Goal: Information Seeking & Learning: Learn about a topic

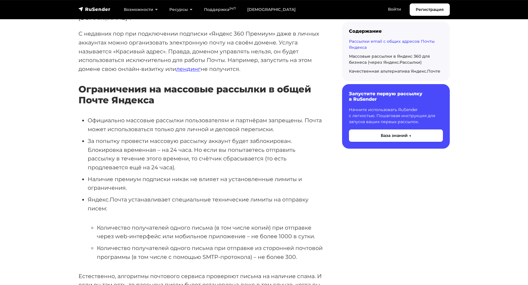
scroll to position [258, 0]
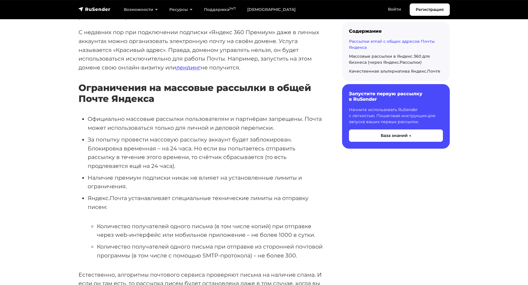
click at [137, 135] on li "За попытку провести массовую рассылку аккаунт будет заблокирован. Блокировка вр…" at bounding box center [206, 152] width 236 height 35
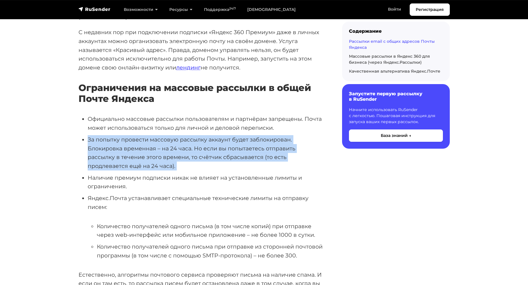
click at [137, 135] on li "За попытку провести массовую рассылку аккаунт будет заблокирован. Блокировка вр…" at bounding box center [206, 152] width 236 height 35
click at [129, 135] on li "За попытку провести массовую рассылку аккаунт будет заблокирован. Блокировка вр…" at bounding box center [206, 152] width 236 height 35
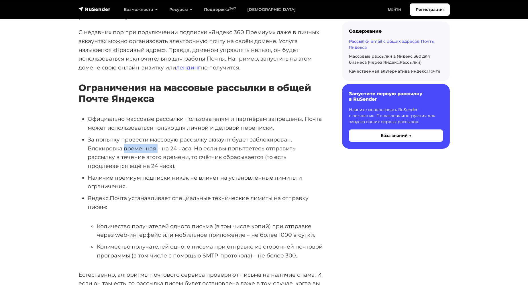
click at [129, 135] on li "За попытку провести массовую рассылку аккаунт будет заблокирован. Блокировка вр…" at bounding box center [206, 152] width 236 height 35
click at [175, 135] on li "За попытку провести массовую рассылку аккаунт будет заблокирован. Блокировка вр…" at bounding box center [206, 152] width 236 height 35
click at [212, 135] on li "За попытку провести массовую рассылку аккаунт будет заблокирован. Блокировка вр…" at bounding box center [206, 152] width 236 height 35
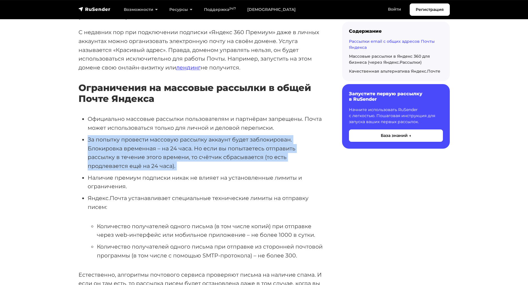
click at [212, 135] on li "За попытку провести массовую рассылку аккаунт будет заблокирован. Блокировка вр…" at bounding box center [206, 152] width 236 height 35
click at [248, 135] on li "За попытку провести массовую рассылку аккаунт будет заблокирован. Блокировка вр…" at bounding box center [206, 152] width 236 height 35
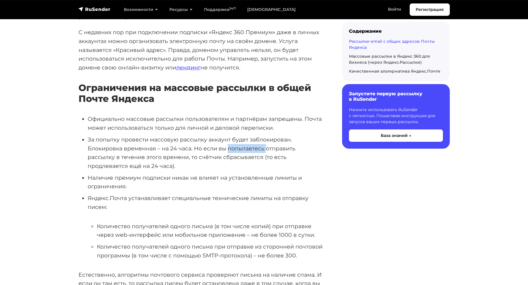
click at [248, 135] on li "За попытку провести массовую рассылку аккаунт будет заблокирован. Блокировка вр…" at bounding box center [206, 152] width 236 height 35
click at [102, 142] on li "За попытку провести массовую рассылку аккаунт будет заблокирован. Блокировка вр…" at bounding box center [206, 152] width 236 height 35
click at [182, 142] on li "За попытку провести массовую рассылку аккаунт будет заблокирован. Блокировка вр…" at bounding box center [206, 152] width 236 height 35
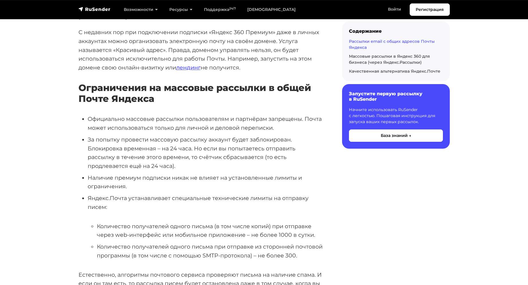
click at [242, 140] on li "За попытку провести массовую рассылку аккаунт будет заблокирован. Блокировка вр…" at bounding box center [206, 152] width 236 height 35
click at [117, 140] on li "За попытку провести массовую рассылку аккаунт будет заблокирован. Блокировка вр…" at bounding box center [206, 152] width 236 height 35
click at [182, 142] on li "За попытку провести массовую рассылку аккаунт будет заблокирован. Блокировка вр…" at bounding box center [206, 152] width 236 height 35
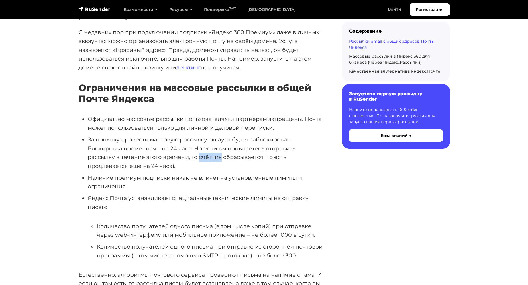
drag, startPoint x: 182, startPoint y: 142, endPoint x: 187, endPoint y: 142, distance: 4.3
click at [182, 142] on li "За попытку провести массовую рассылку аккаунт будет заблокирован. Блокировка вр…" at bounding box center [206, 152] width 236 height 35
click at [233, 142] on li "За попытку провести массовую рассылку аккаунт будет заблокирован. Блокировка вр…" at bounding box center [206, 152] width 236 height 35
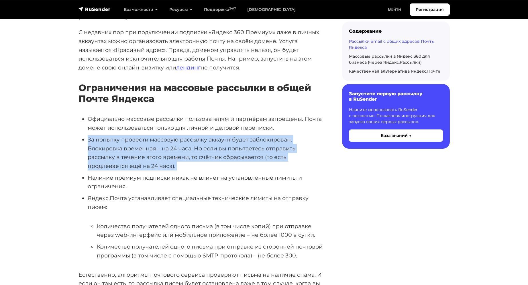
click at [233, 142] on li "За попытку провести массовую рассылку аккаунт будет заблокирован. Блокировка вр…" at bounding box center [206, 152] width 236 height 35
click at [142, 135] on li "За попытку провести массовую рассылку аккаунт будет заблокирован. Блокировка вр…" at bounding box center [206, 152] width 236 height 35
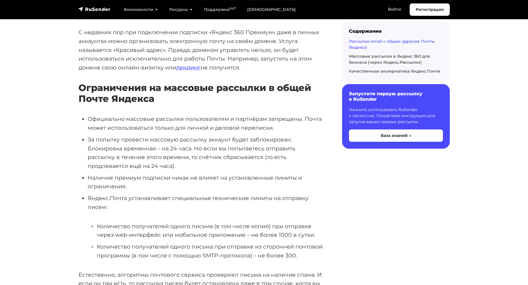
click at [161, 135] on li "За попытку провести массовую рассылку аккаунт будет заблокирован. Блокировка вр…" at bounding box center [206, 152] width 236 height 35
click at [160, 114] on li "Официально массовые рассылки пользователям и партнёрам запрещены. Почта может и…" at bounding box center [206, 122] width 236 height 17
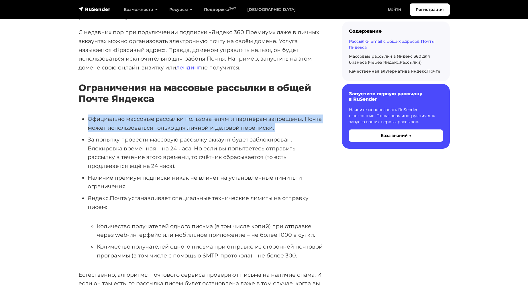
click at [160, 114] on li "Официально массовые рассылки пользователям и партнёрам запрещены. Почта может и…" at bounding box center [206, 122] width 236 height 17
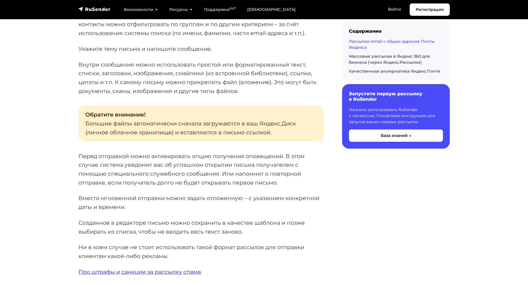
scroll to position [716, 0]
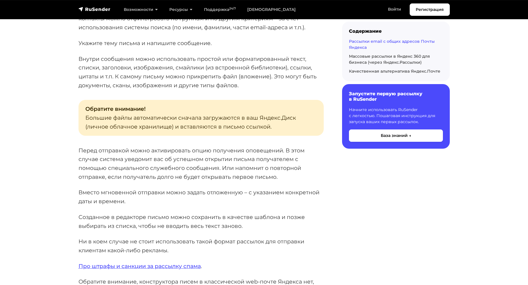
click at [164, 100] on p "Обратите внимание! Большие файлы автоматически сначала загружаются в ваш Яндекс…" at bounding box center [201, 118] width 245 height 36
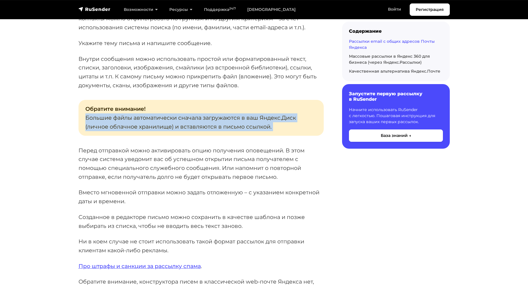
click at [164, 100] on p "Обратите внимание! Большие файлы автоматически сначала загружаются в ваш Яндекс…" at bounding box center [201, 118] width 245 height 36
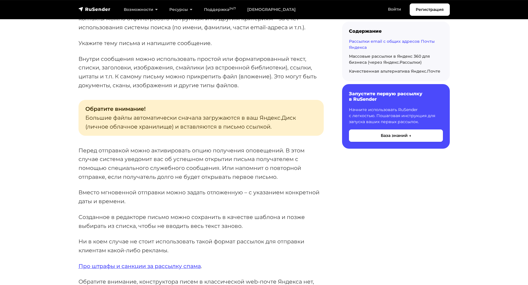
click at [143, 146] on p "Перед отправкой можно активировать опцию получения оповещений. В этом случае си…" at bounding box center [201, 163] width 245 height 35
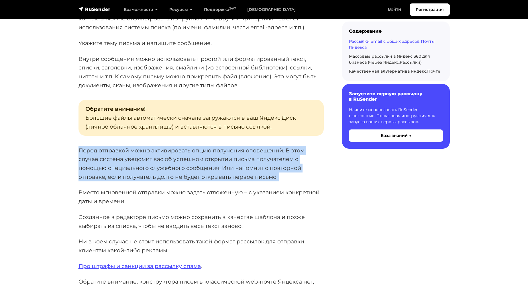
click at [143, 146] on p "Перед отправкой можно активировать опцию получения оповещений. В этом случае си…" at bounding box center [201, 163] width 245 height 35
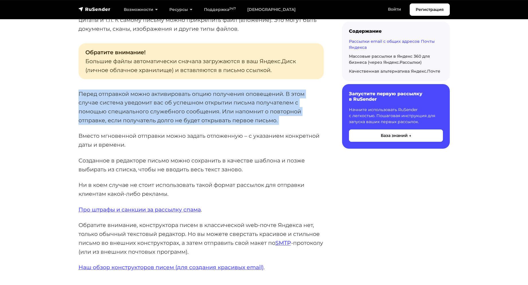
scroll to position [917, 0]
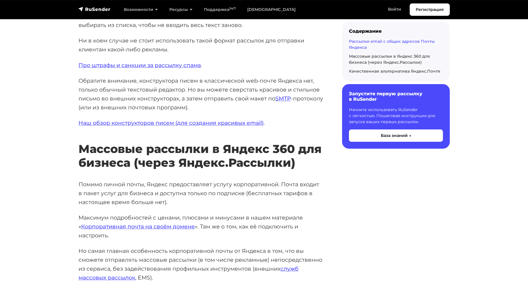
click at [145, 139] on h2 "Массовые рассылки в Яндекс 360 для бизнеса (через Яндекс.Рассылки)" at bounding box center [201, 147] width 245 height 44
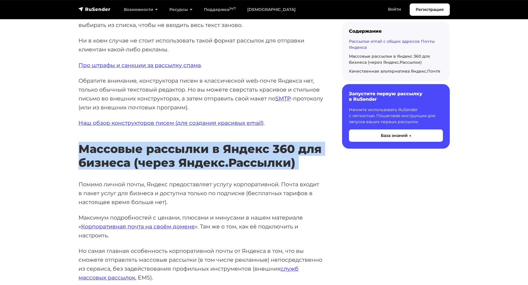
click at [145, 139] on h2 "Массовые рассылки в Яндекс 360 для бизнеса (через Яндекс.Рассылки)" at bounding box center [201, 147] width 245 height 44
click at [136, 148] on h2 "Массовые рассылки в Яндекс 360 для бизнеса (через Яндекс.Рассылки)" at bounding box center [201, 147] width 245 height 44
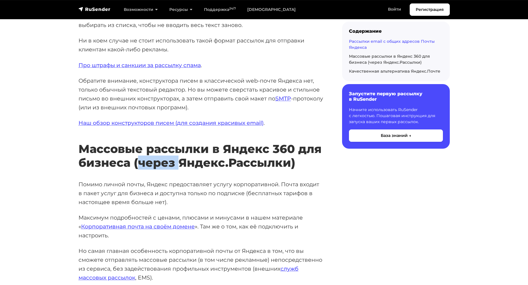
click at [136, 148] on h2 "Массовые рассылки в Яндекс 360 для бизнеса (через Яндекс.Рассылки)" at bounding box center [201, 147] width 245 height 44
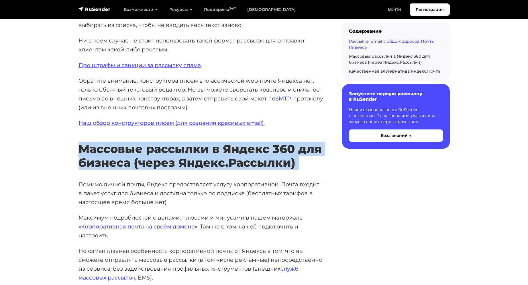
click at [136, 148] on h2 "Массовые рассылки в Яндекс 360 для бизнеса (через Яндекс.Рассылки)" at bounding box center [201, 147] width 245 height 44
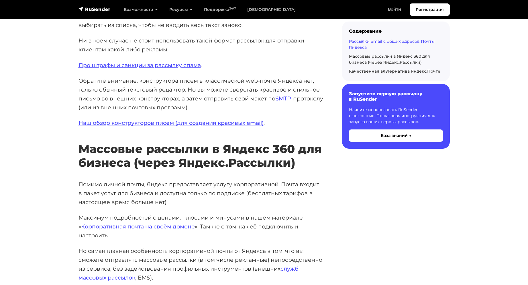
click at [118, 180] on p "Помимо личной почты, Яндекс предоставляет услугу корпоративной. Почта входит в …" at bounding box center [201, 193] width 245 height 26
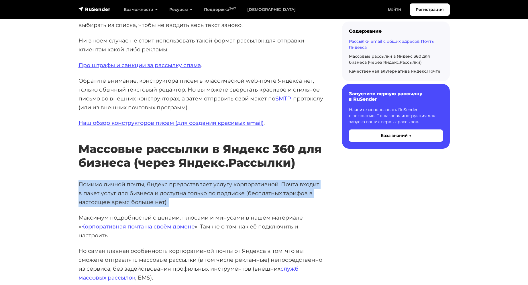
click at [118, 180] on p "Помимо личной почты, Яндекс предоставляет услугу корпоративной. Почта входит в …" at bounding box center [201, 193] width 245 height 26
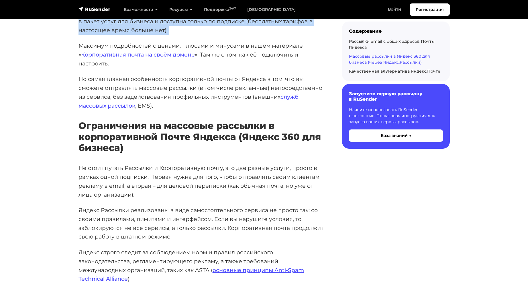
scroll to position [1089, 0]
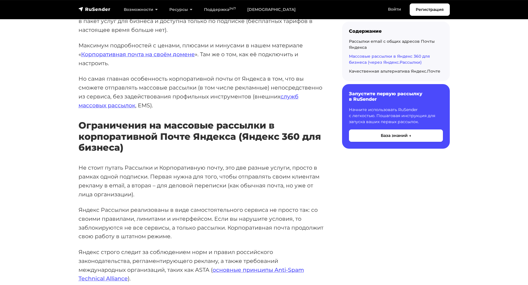
click at [173, 132] on h3 "Ограничения на массовые рассылки в корпоративной Почте Яндекса (Яндекс 360 для …" at bounding box center [201, 136] width 245 height 33
click at [174, 120] on h3 "Ограничения на массовые рассылки в корпоративной Почте Яндекса (Яндекс 360 для …" at bounding box center [201, 136] width 245 height 33
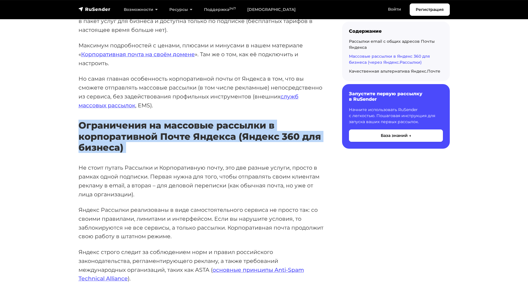
click at [174, 120] on h3 "Ограничения на массовые рассылки в корпоративной Почте Яндекса (Яндекс 360 для …" at bounding box center [201, 136] width 245 height 33
click at [176, 125] on h3 "Ограничения на массовые рассылки в корпоративной Почте Яндекса (Яндекс 360 для …" at bounding box center [201, 136] width 245 height 33
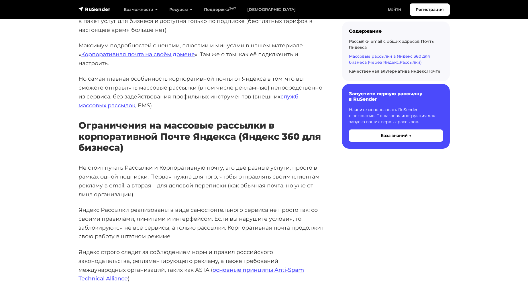
click at [169, 163] on p "Не стоит путать Рассылки и Корпоративную почту, это две разные услуги, просто в…" at bounding box center [201, 180] width 245 height 35
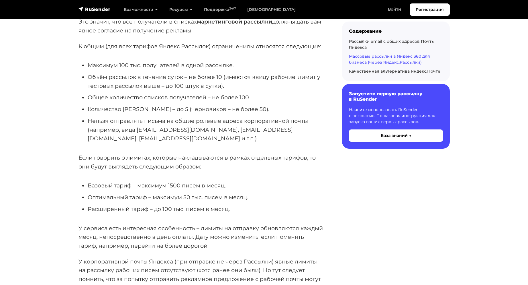
scroll to position [1433, 0]
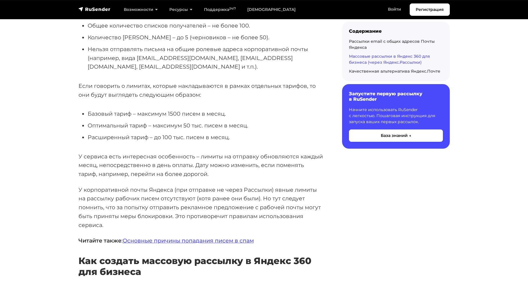
click at [171, 152] on p "У сервиса есть интересная особенность – лимиты на отправку обновляются каждый м…" at bounding box center [201, 165] width 245 height 26
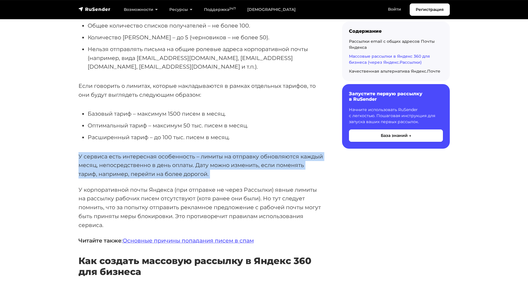
click at [171, 152] on p "У сервиса есть интересная особенность – лимиты на отправку обновляются каждый м…" at bounding box center [201, 165] width 245 height 26
click at [170, 152] on p "У сервиса есть интересная особенность – лимиты на отправку обновляются каждый м…" at bounding box center [201, 165] width 245 height 26
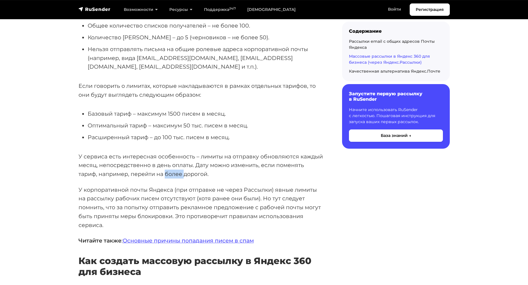
click at [170, 152] on p "У сервиса есть интересная особенность – лимиты на отправку обновляются каждый м…" at bounding box center [201, 165] width 245 height 26
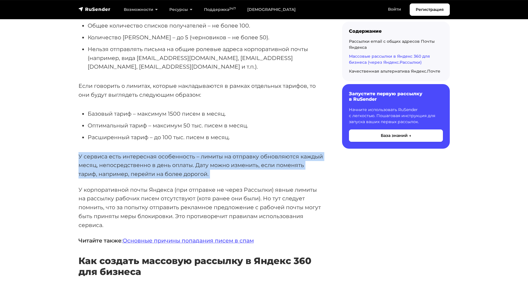
click at [170, 152] on p "У сервиса есть интересная особенность – лимиты на отправку обновляются каждый м…" at bounding box center [201, 165] width 245 height 26
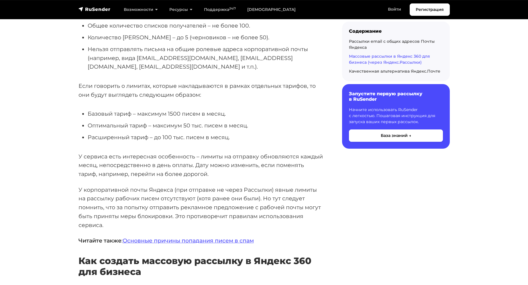
click at [149, 185] on p "У корпоративной почты Яндекса (при отправке не через Рассылки) явные лимиты на …" at bounding box center [201, 207] width 245 height 44
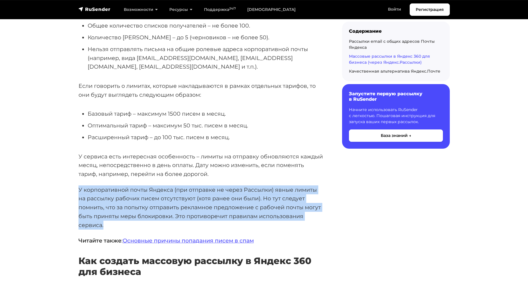
click at [149, 185] on p "У корпоративной почты Яндекса (при отправке не через Рассылки) явные лимиты на …" at bounding box center [201, 207] width 245 height 44
click at [177, 185] on p "У корпоративной почты Яндекса (при отправке не через Рассылки) явные лимиты на …" at bounding box center [201, 207] width 245 height 44
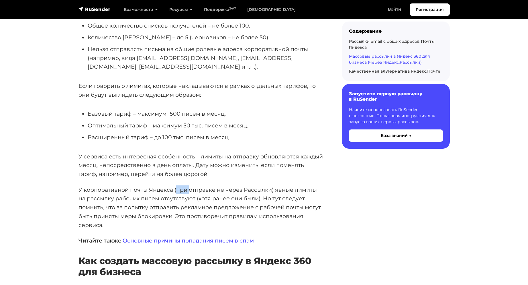
click at [177, 185] on p "У корпоративной почты Яндекса (при отправке не через Рассылки) явные лимиты на …" at bounding box center [201, 207] width 245 height 44
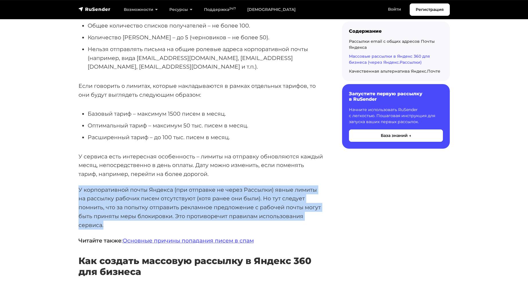
click at [177, 185] on p "У корпоративной почты Яндекса (при отправке не через Рассылки) явные лимиты на …" at bounding box center [201, 207] width 245 height 44
click at [207, 185] on p "У корпоративной почты Яндекса (при отправке не через Рассылки) явные лимиты на …" at bounding box center [201, 207] width 245 height 44
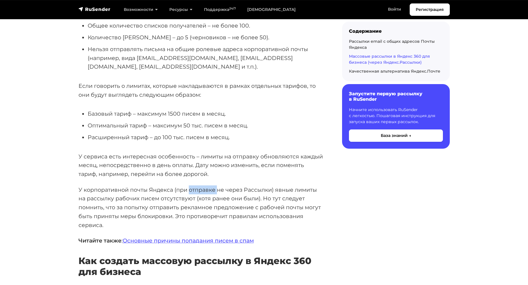
click at [207, 185] on p "У корпоративной почты Яндекса (при отправке не через Рассылки) явные лимиты на …" at bounding box center [201, 207] width 245 height 44
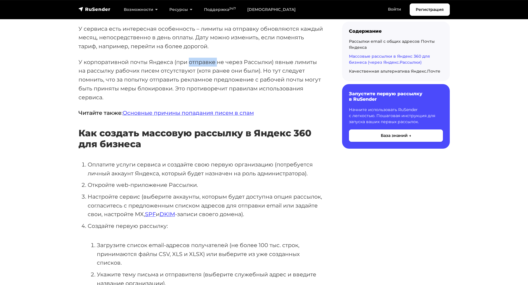
scroll to position [1576, 0]
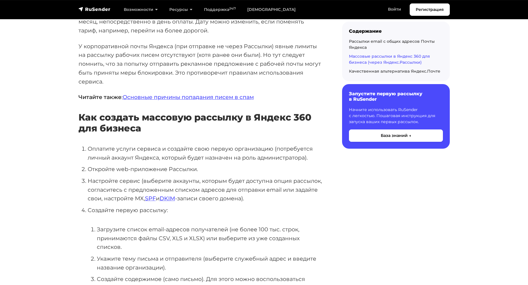
click at [206, 144] on li "Оплатите услуги сервиса и создайте свою первую организацию (потребуется личный …" at bounding box center [206, 152] width 236 height 17
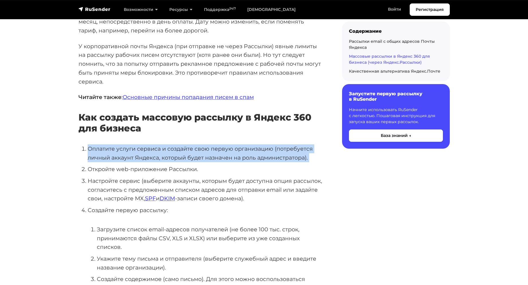
click at [206, 144] on li "Оплатите услуги сервиса и создайте свою первую организацию (потребуется личный …" at bounding box center [206, 152] width 236 height 17
